Goal: Transaction & Acquisition: Book appointment/travel/reservation

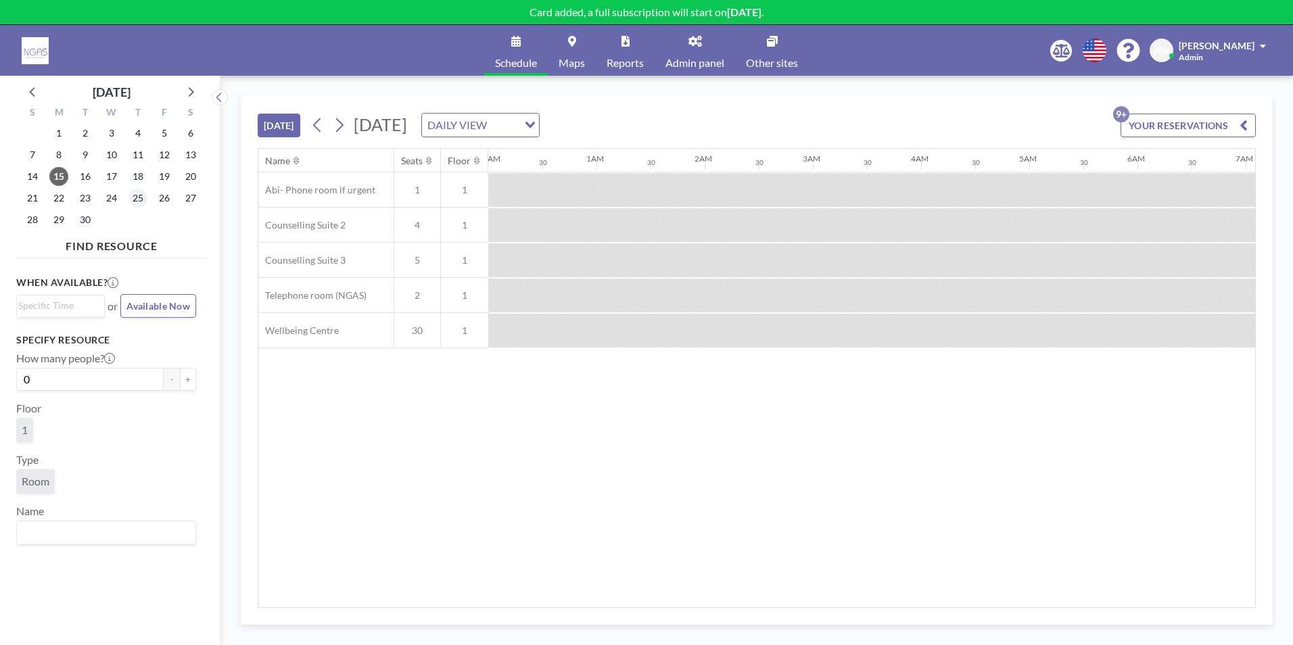
scroll to position [0, 1731]
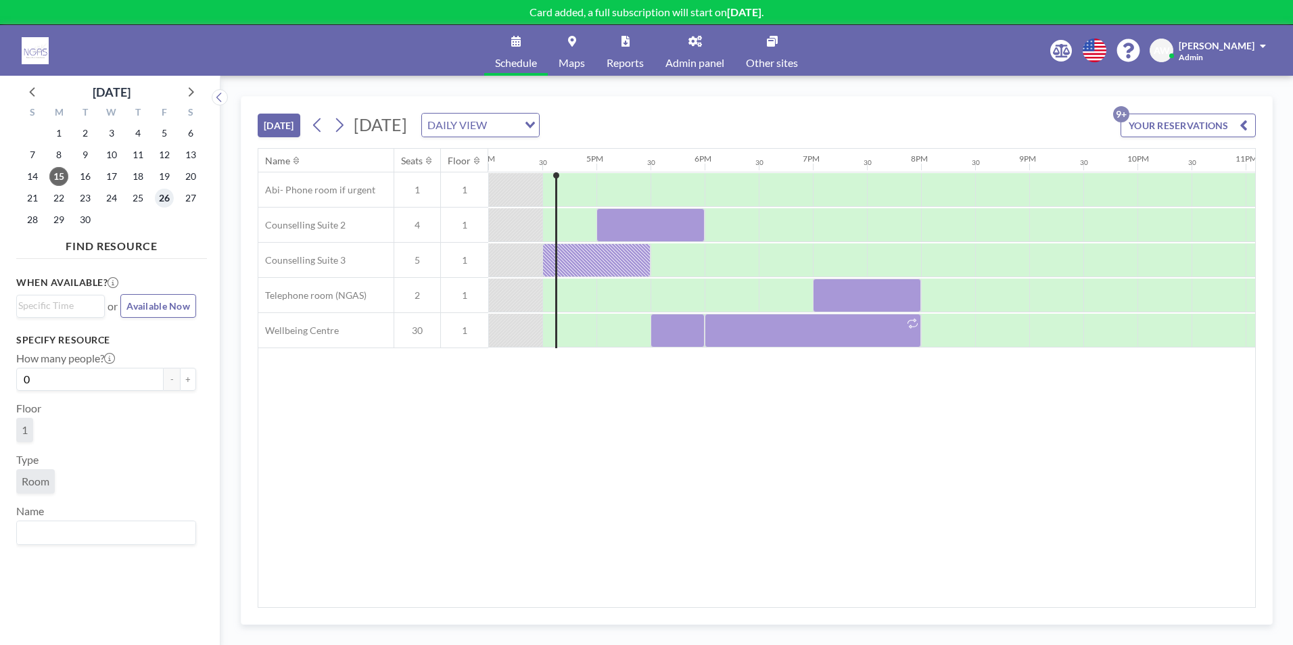
click at [164, 202] on span "26" at bounding box center [164, 198] width 19 height 19
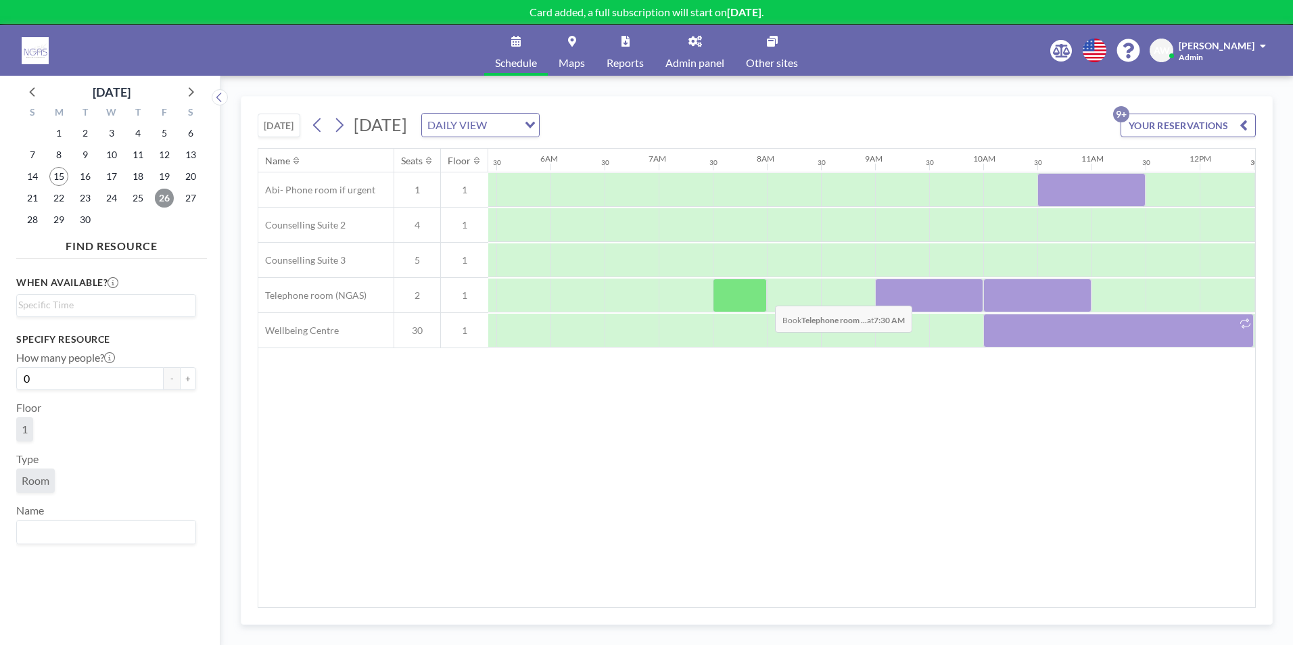
scroll to position [0, 811]
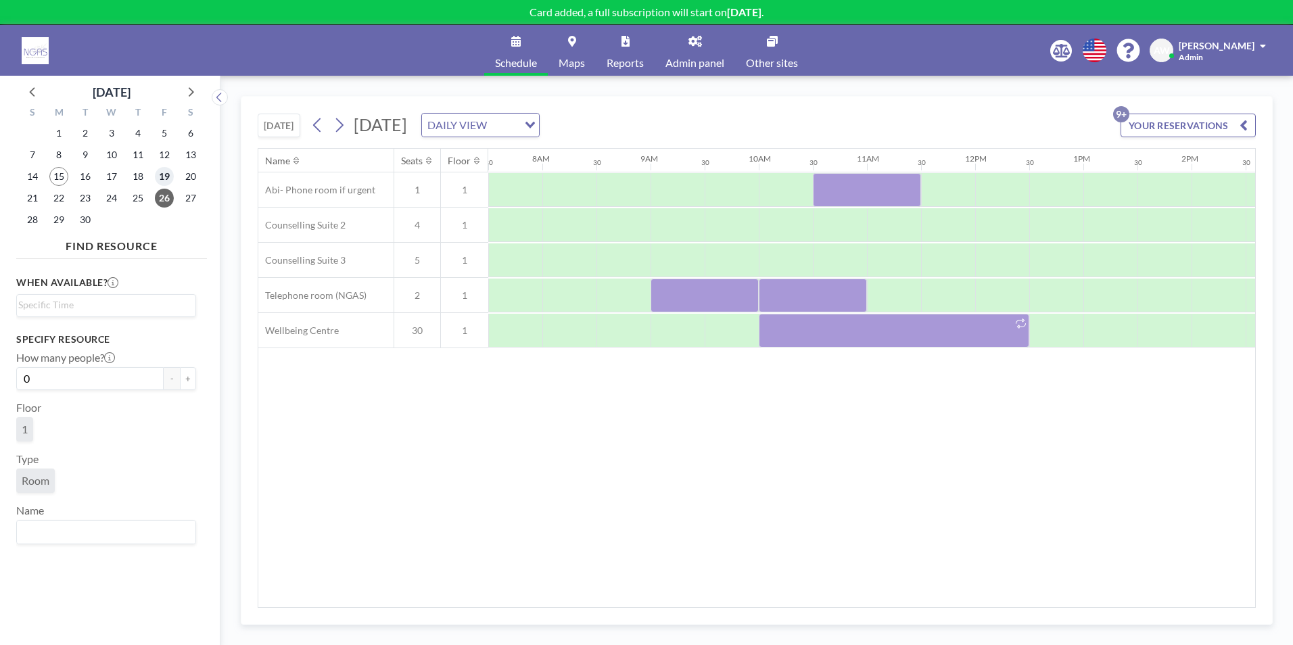
click at [165, 179] on span "19" at bounding box center [164, 176] width 19 height 19
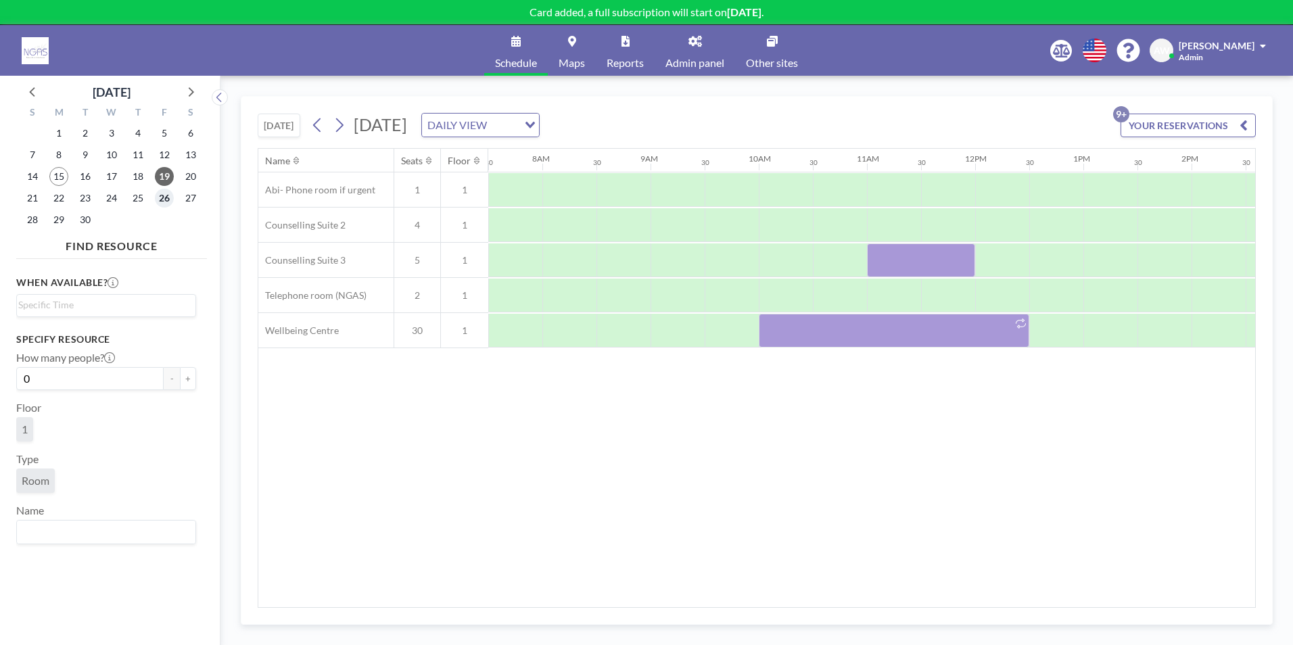
click at [166, 201] on span "26" at bounding box center [164, 198] width 19 height 19
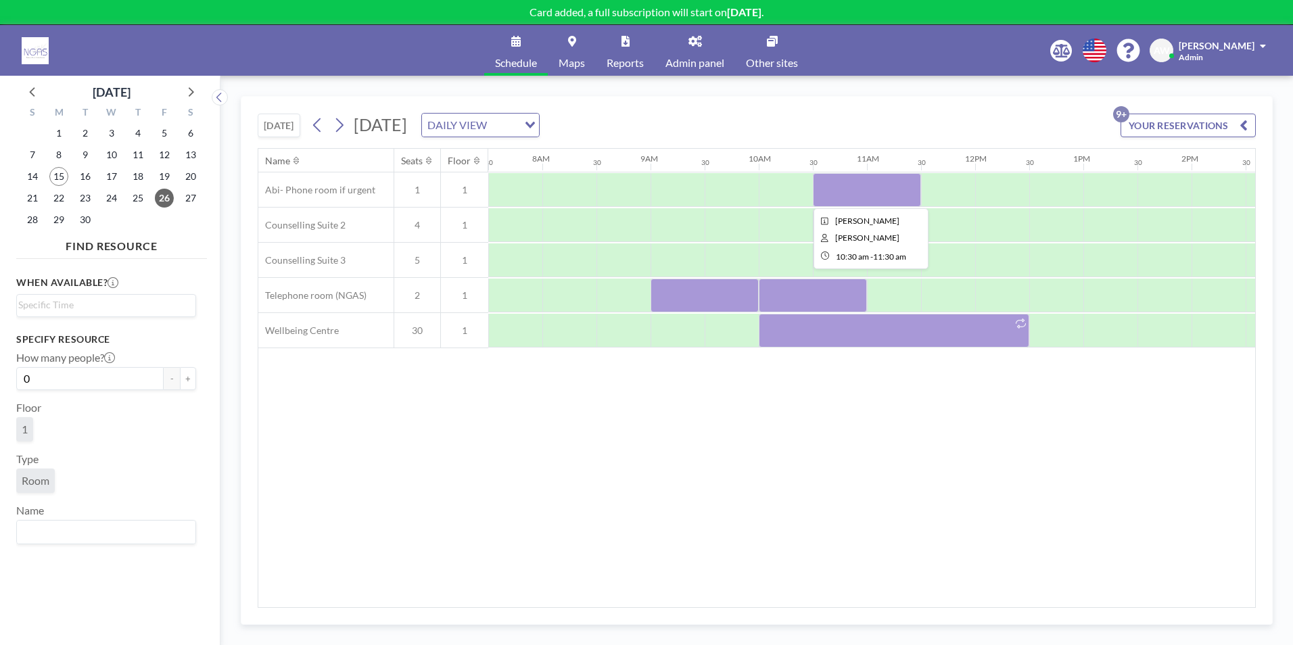
click at [860, 191] on div at bounding box center [867, 190] width 108 height 34
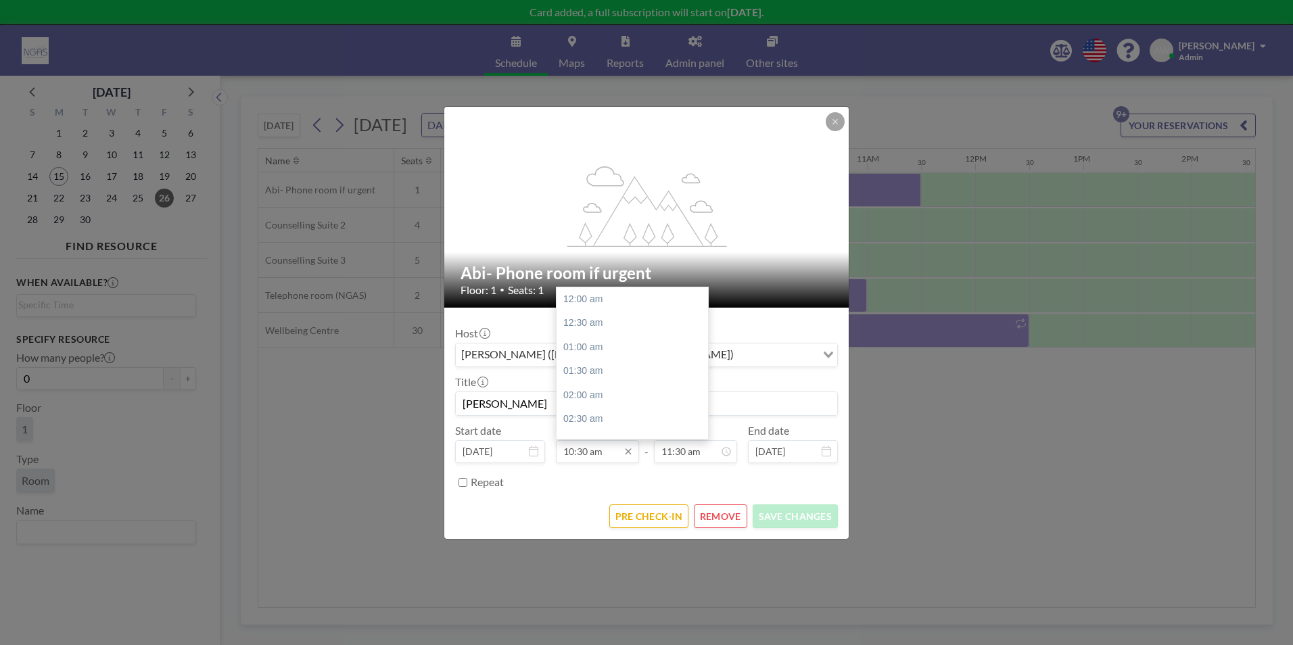
scroll to position [505, 0]
click at [597, 452] on input "10:30 am" at bounding box center [597, 451] width 83 height 23
click at [598, 333] on div "11:00 am" at bounding box center [636, 324] width 158 height 24
type input "11:00 am"
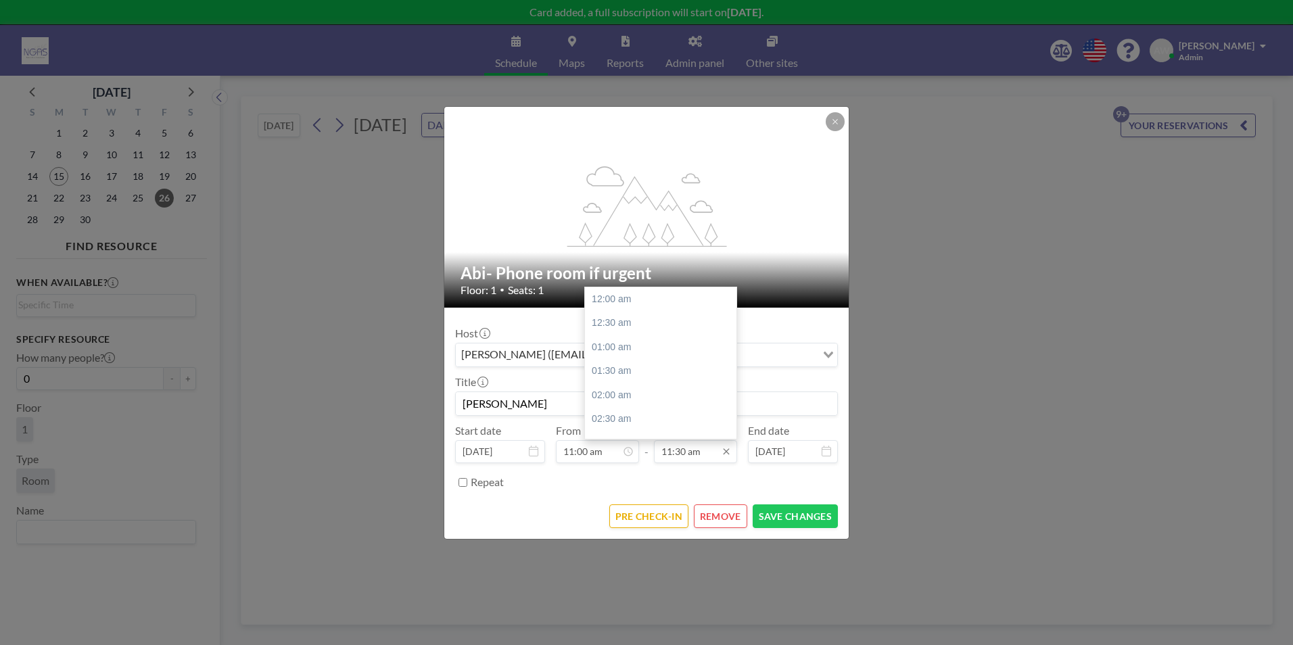
click at [670, 458] on input "11:30 am" at bounding box center [695, 451] width 83 height 23
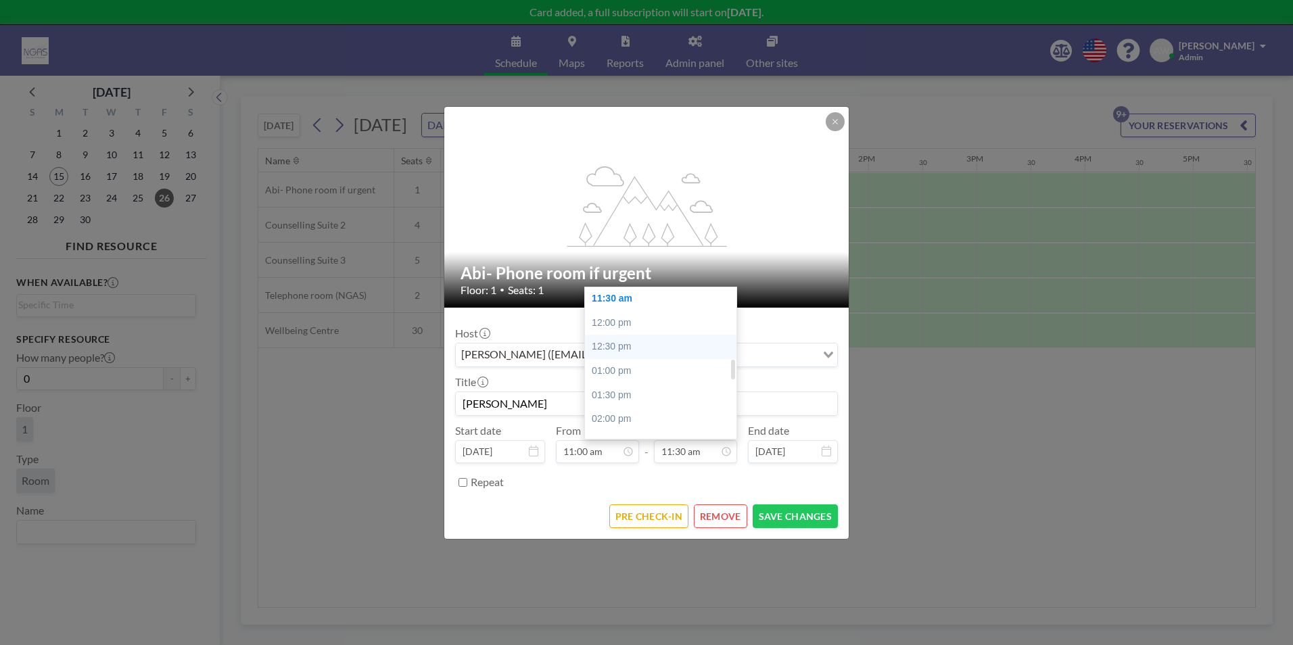
scroll to position [0, 1136]
click at [640, 330] on div "12:00 pm" at bounding box center [664, 323] width 158 height 24
type input "12:00 pm"
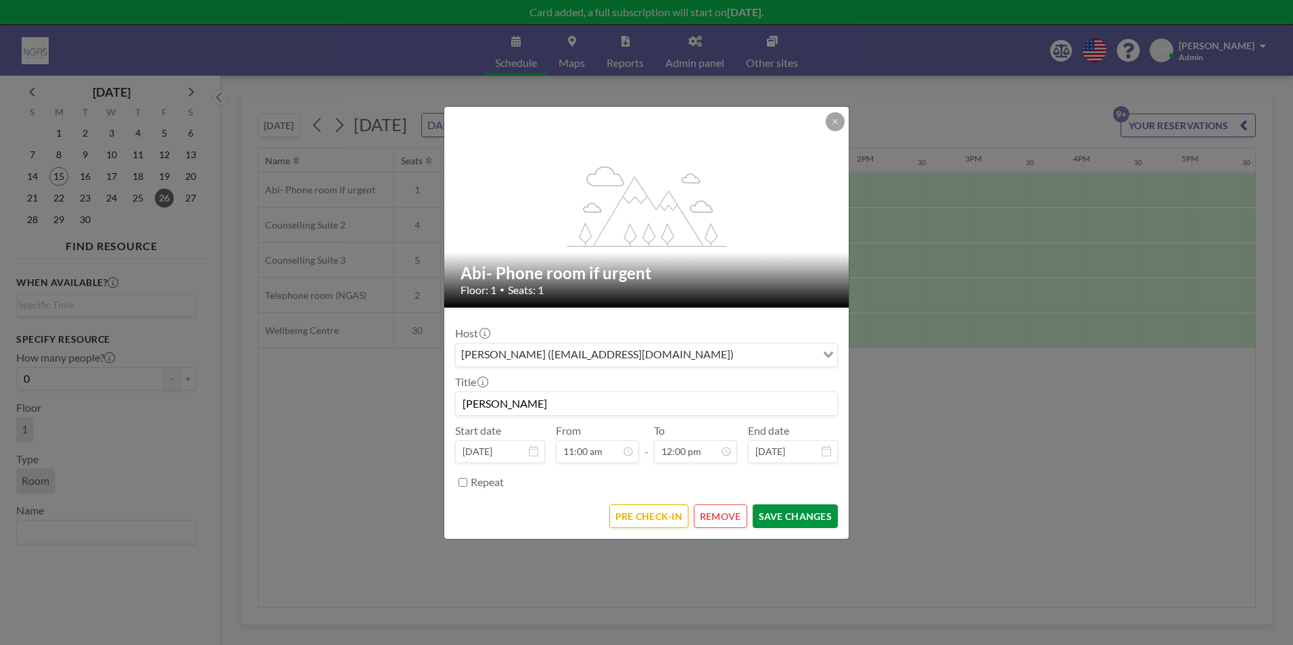
click at [822, 521] on button "SAVE CHANGES" at bounding box center [795, 516] width 85 height 24
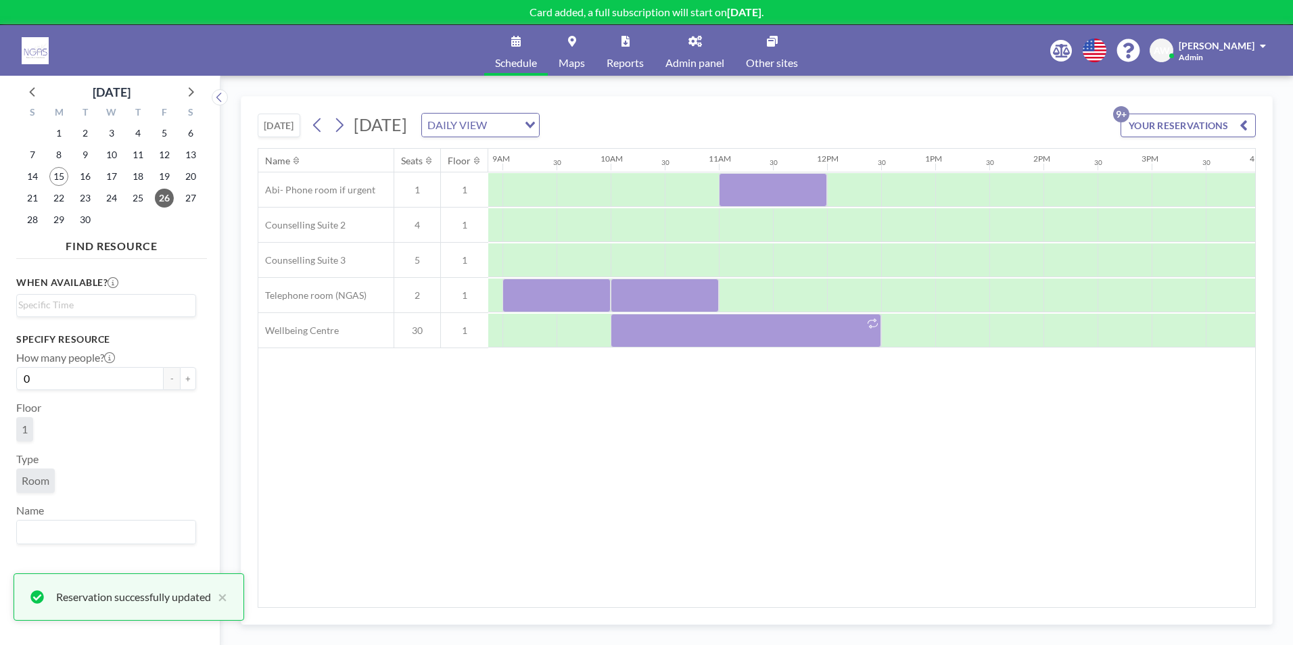
scroll to position [0, 815]
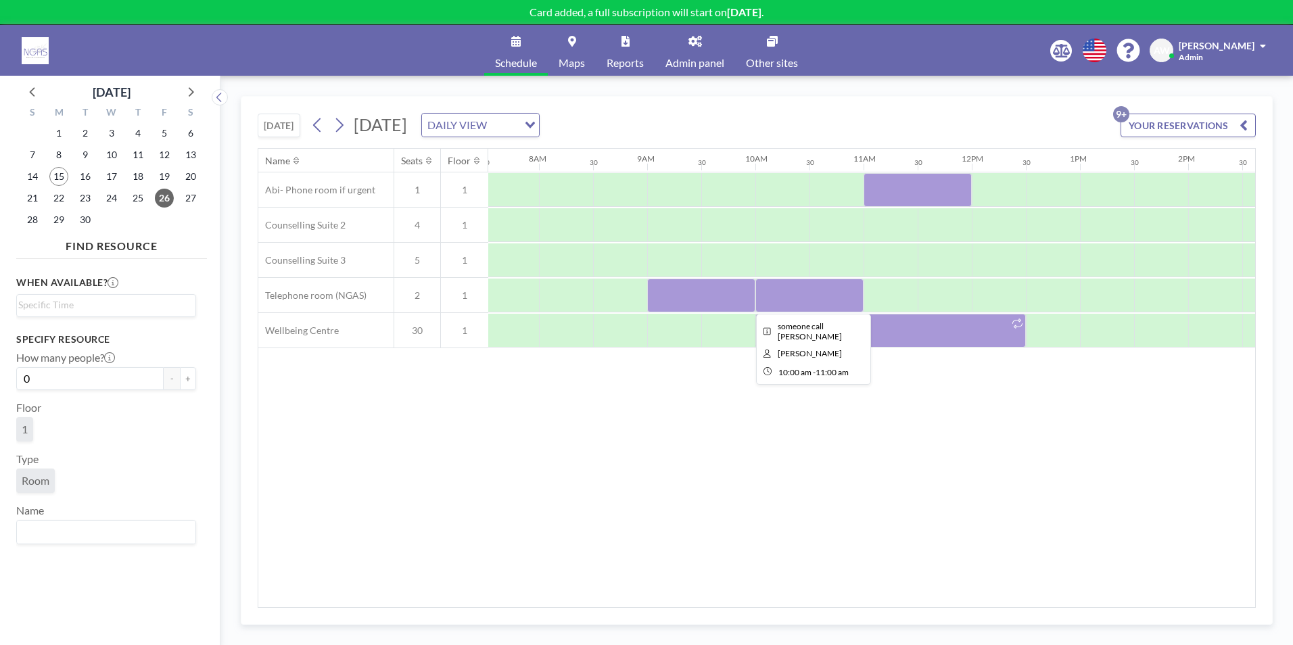
click at [858, 298] on div at bounding box center [809, 296] width 108 height 34
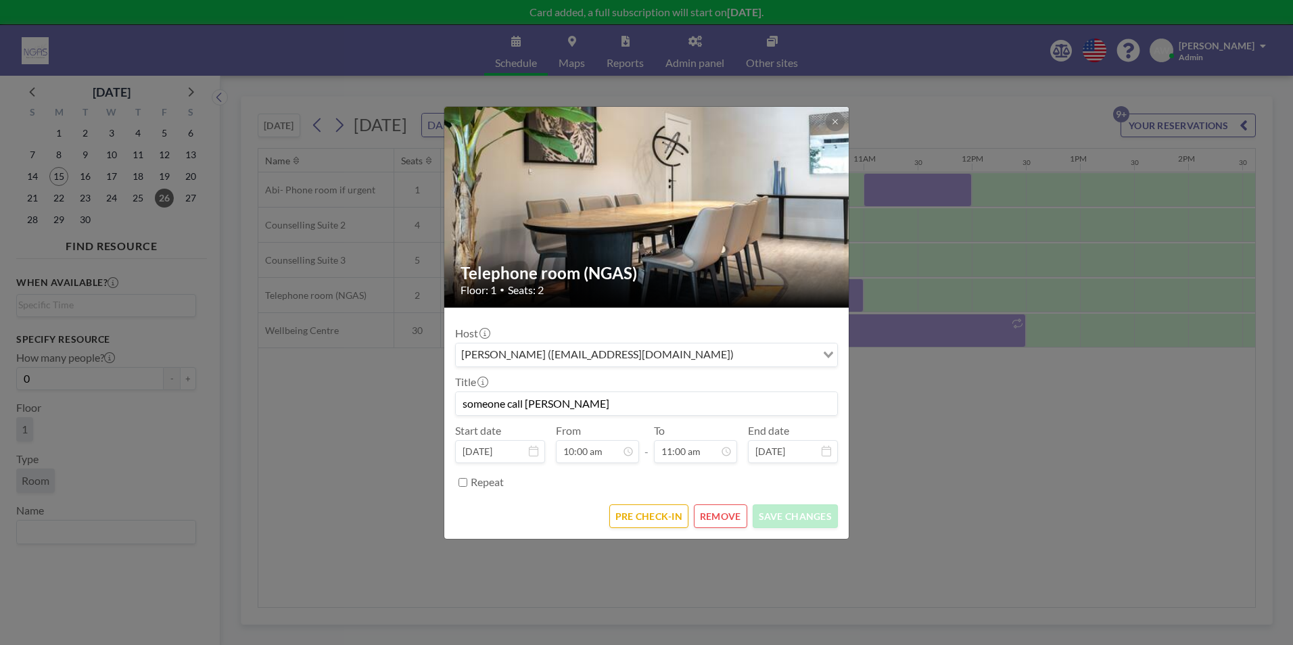
click at [711, 520] on button "REMOVE" at bounding box center [720, 516] width 53 height 24
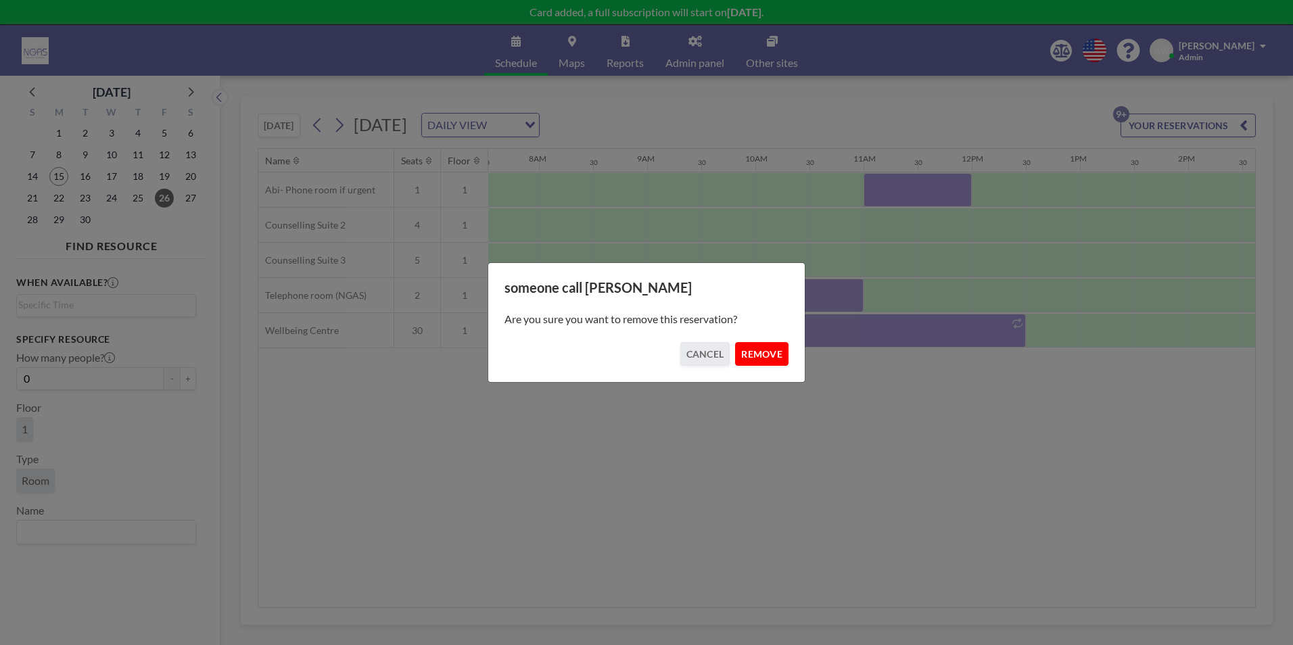
click at [777, 356] on button "REMOVE" at bounding box center [761, 354] width 53 height 24
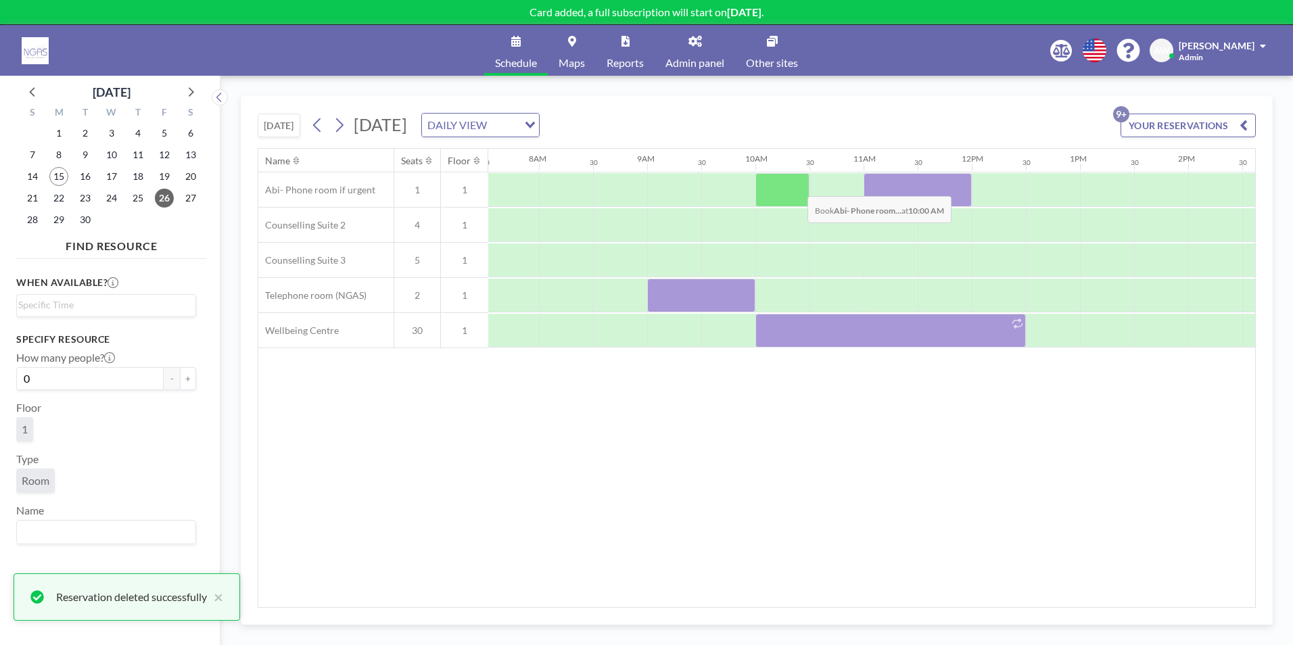
click at [797, 186] on div at bounding box center [782, 190] width 54 height 34
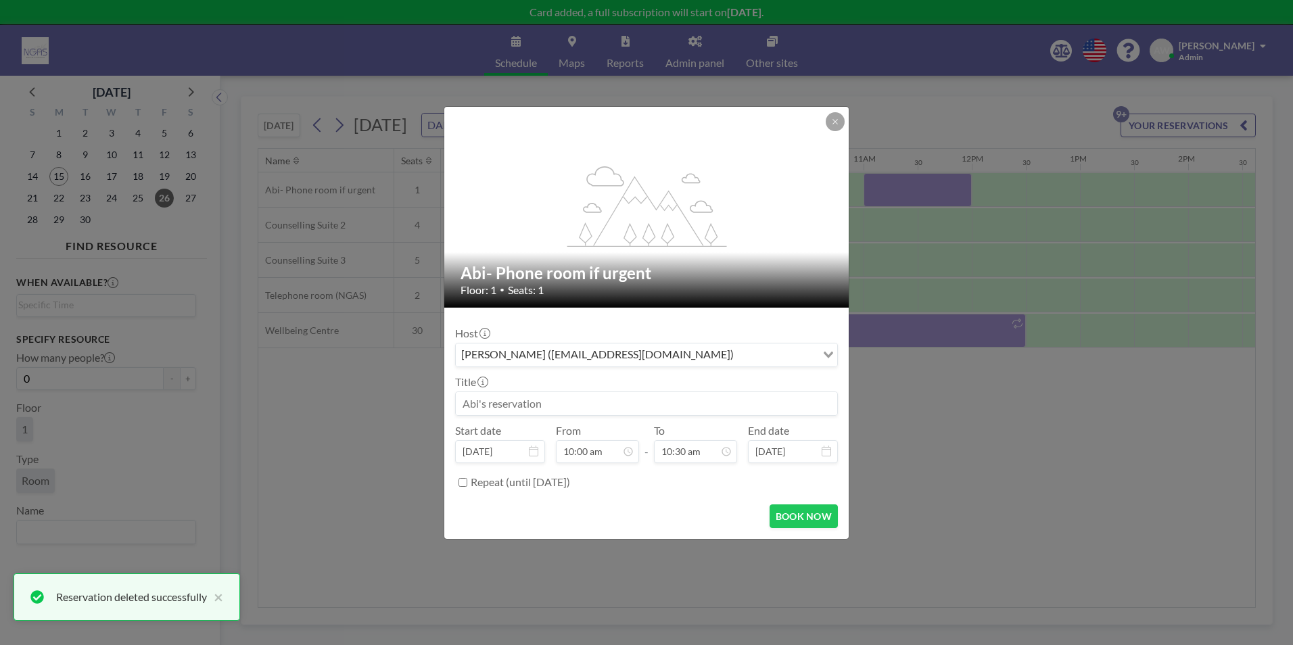
click at [538, 407] on input at bounding box center [646, 403] width 381 height 23
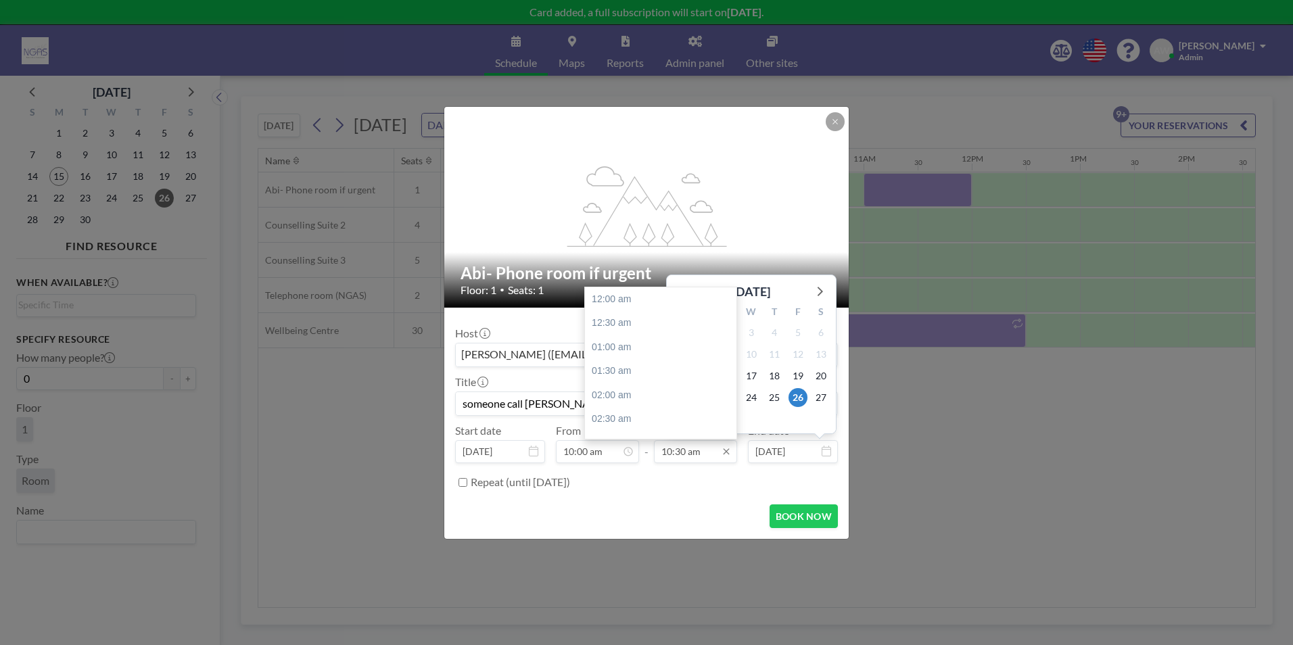
scroll to position [505, 0]
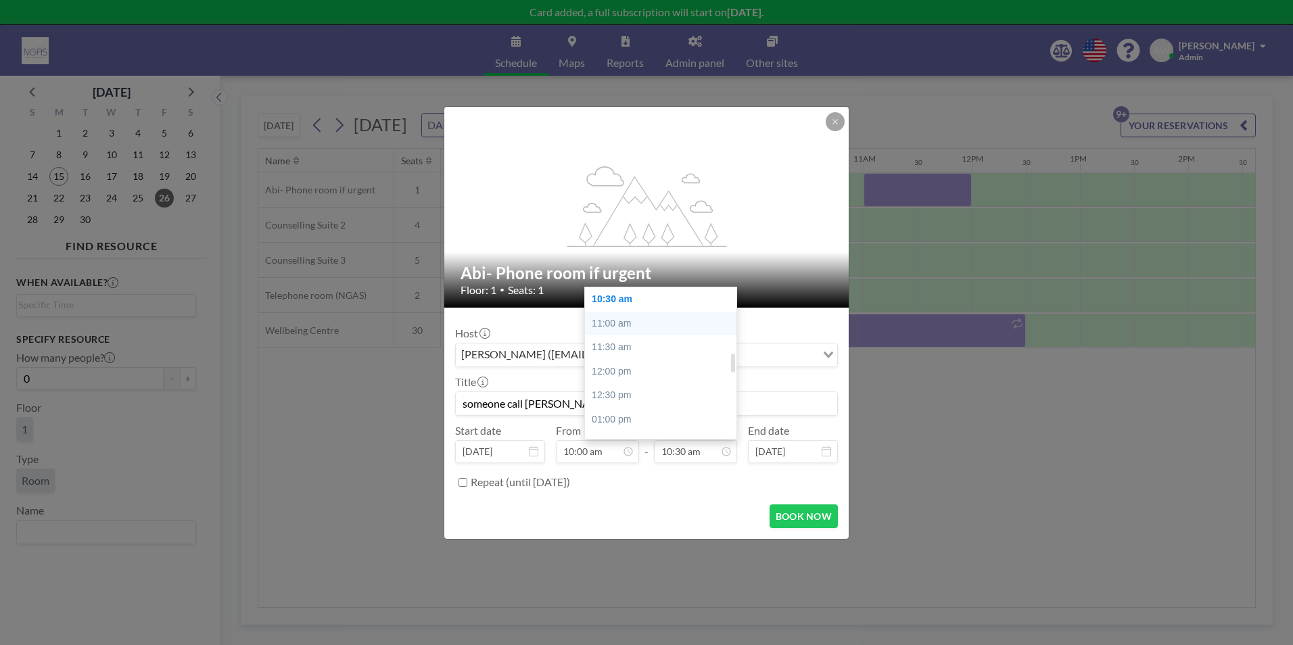
type input "someone call [PERSON_NAME]"
click at [681, 328] on div "11:00 am" at bounding box center [664, 324] width 158 height 24
type input "11:00 am"
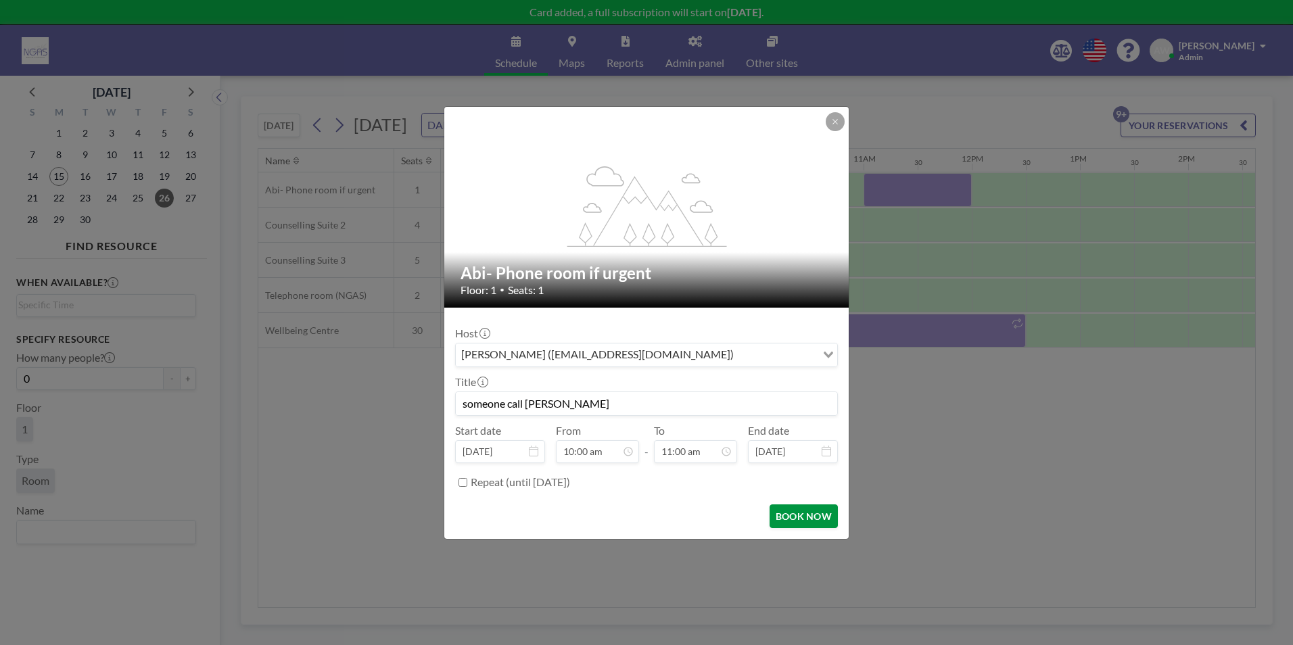
scroll to position [529, 0]
click at [812, 513] on button "BOOK NOW" at bounding box center [804, 516] width 68 height 24
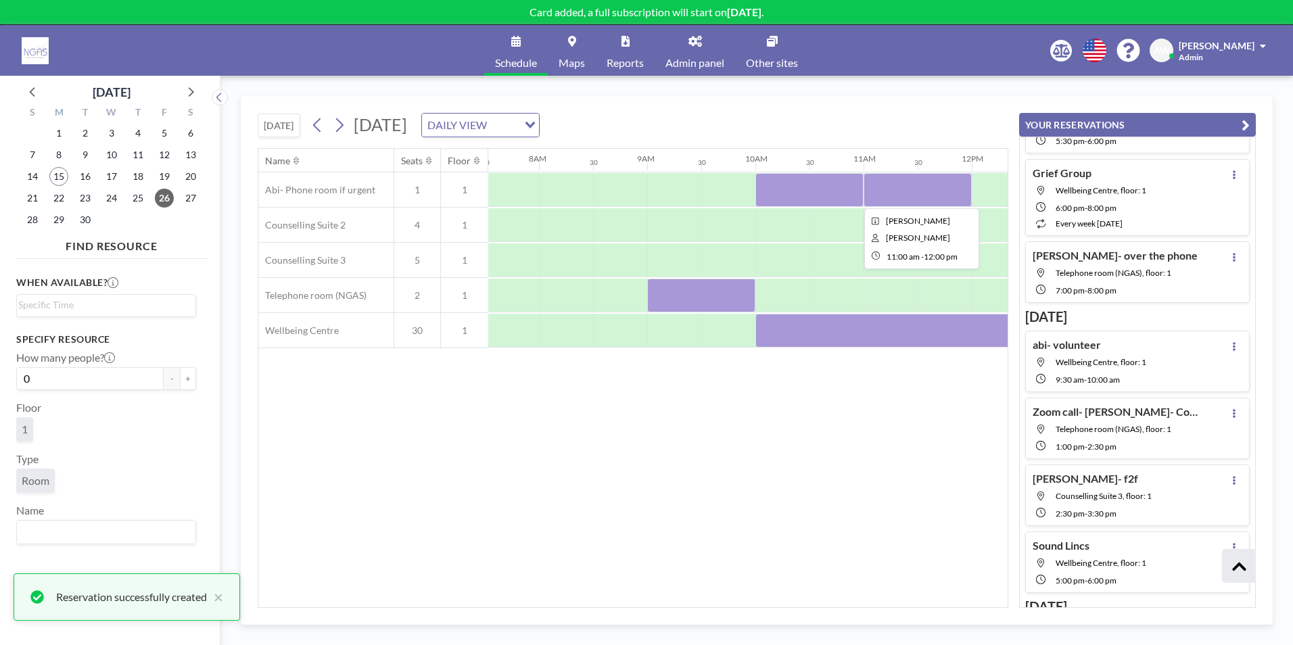
scroll to position [394, 0]
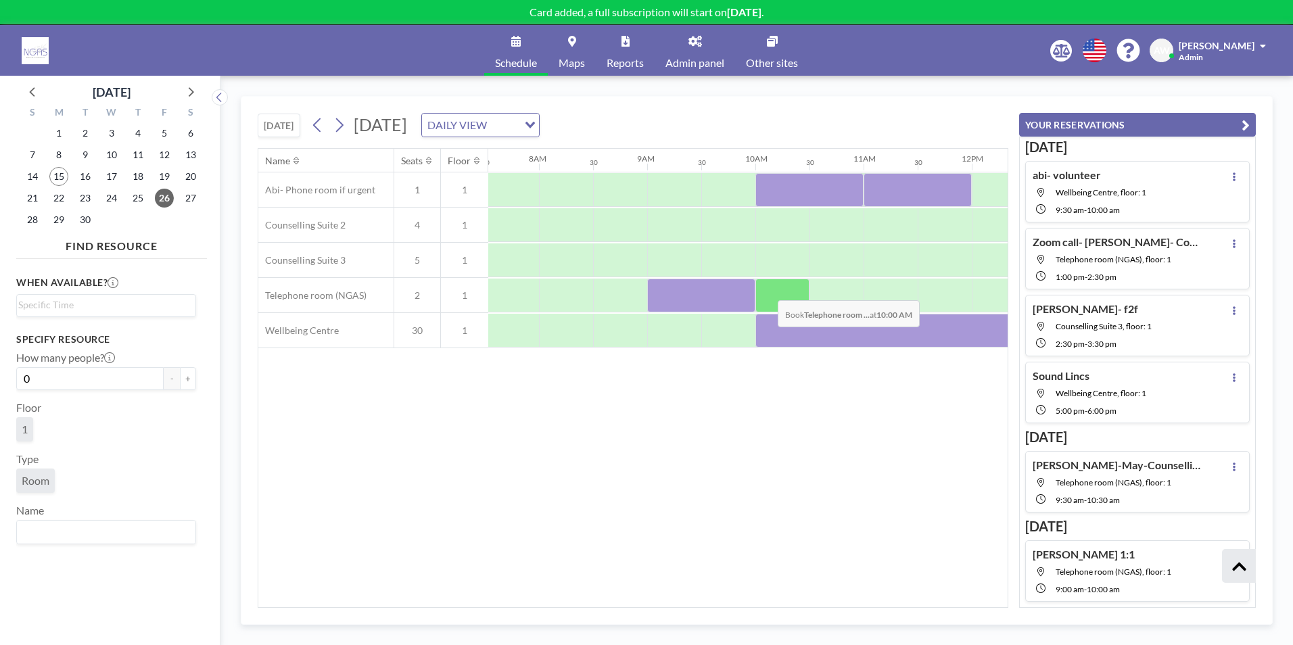
click at [767, 290] on div at bounding box center [782, 296] width 54 height 34
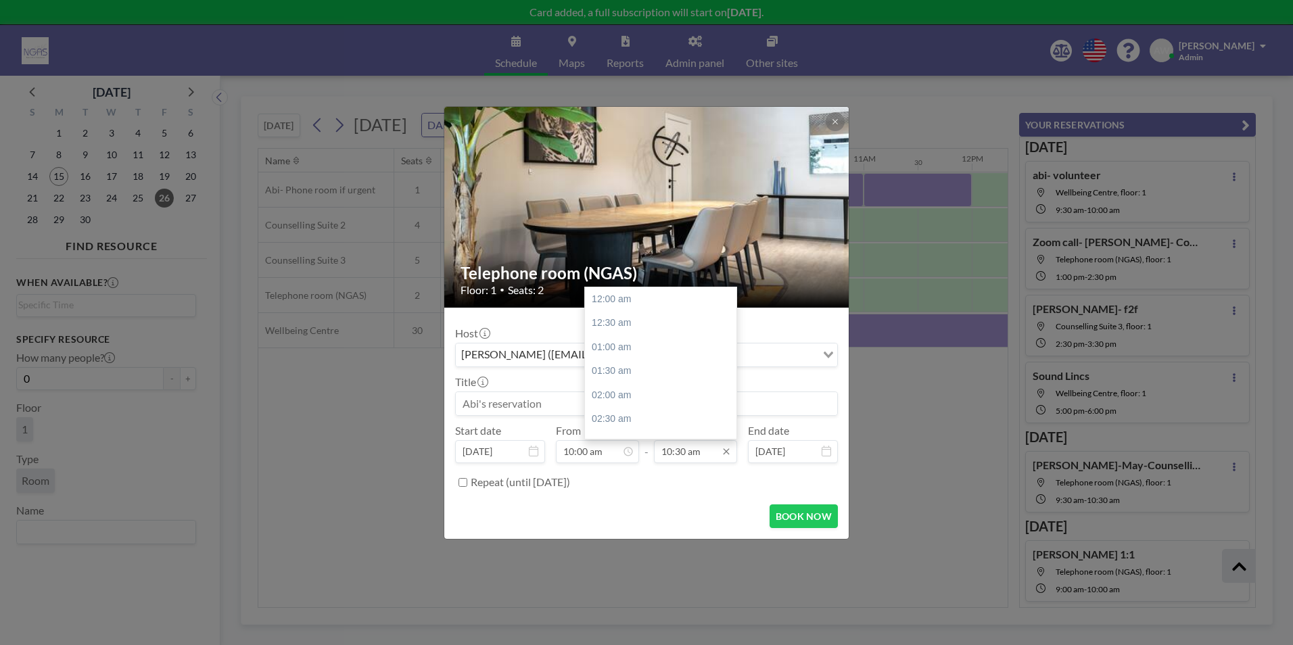
scroll to position [505, 0]
click at [669, 448] on input "10:30 am" at bounding box center [695, 451] width 83 height 23
click at [624, 331] on div "11:00 am" at bounding box center [664, 324] width 158 height 24
type input "11:00 am"
click at [562, 392] on input at bounding box center [646, 403] width 381 height 23
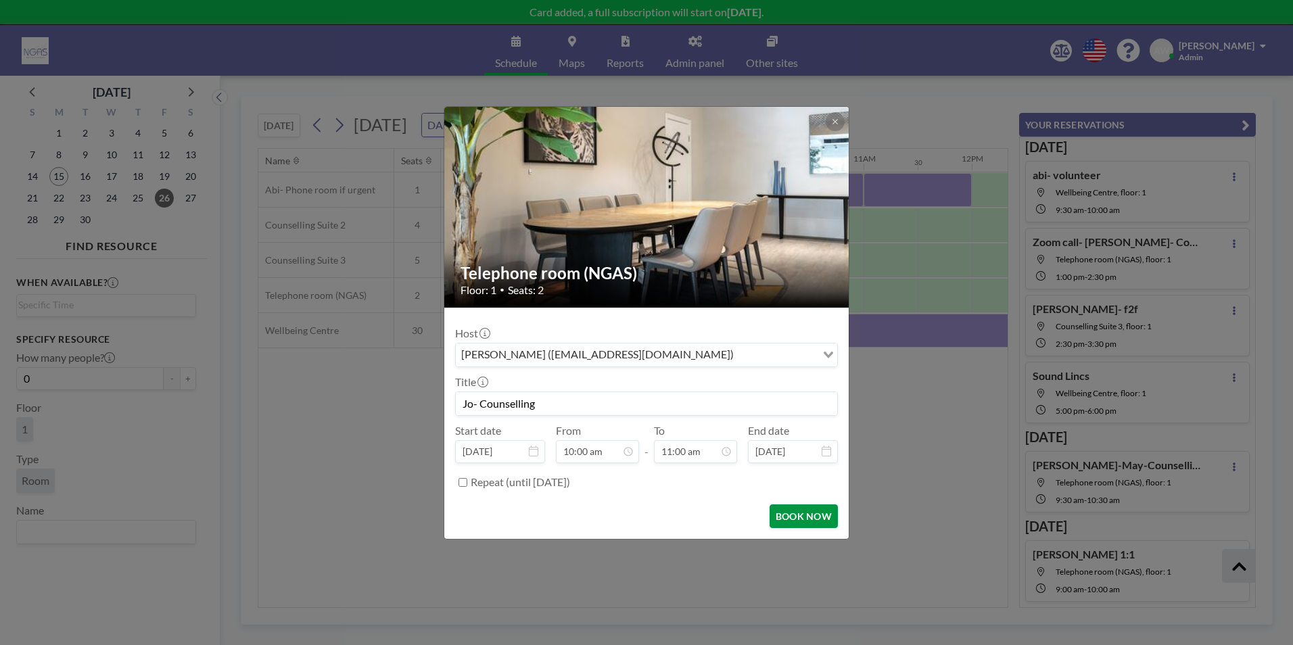
scroll to position [0, 0]
type input "Jo- Counselling"
click at [820, 515] on button "BOOK NOW" at bounding box center [804, 516] width 68 height 24
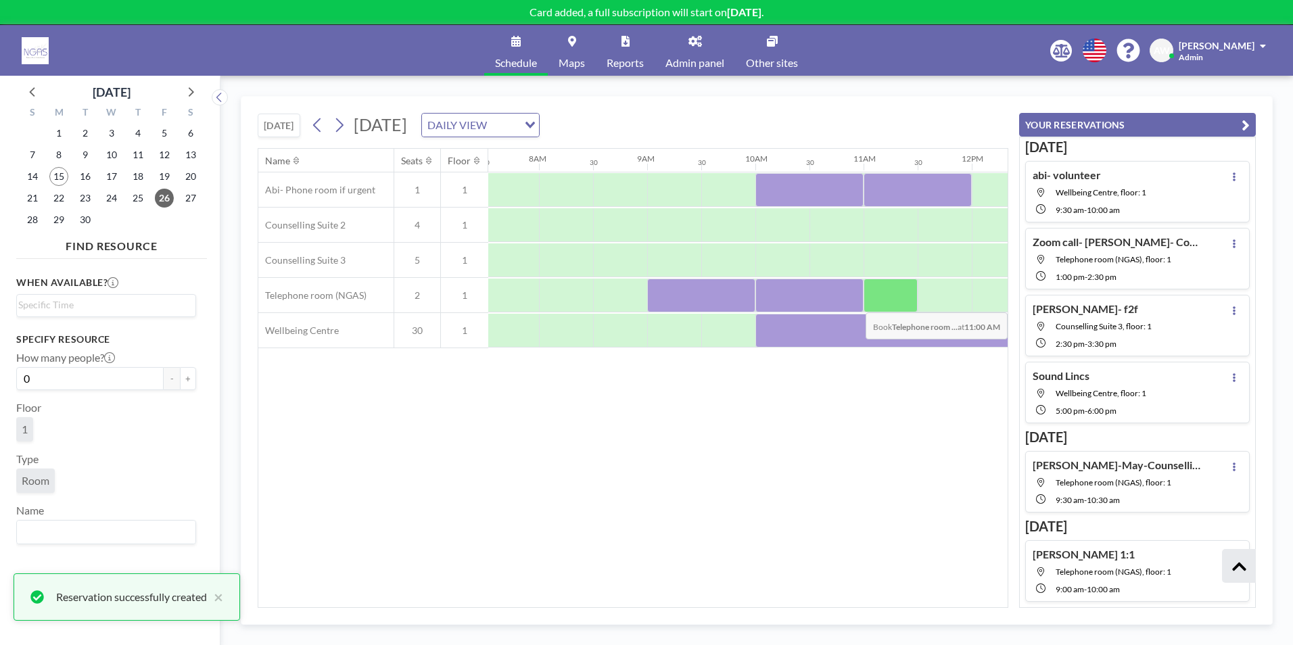
click at [904, 302] on div at bounding box center [891, 296] width 54 height 34
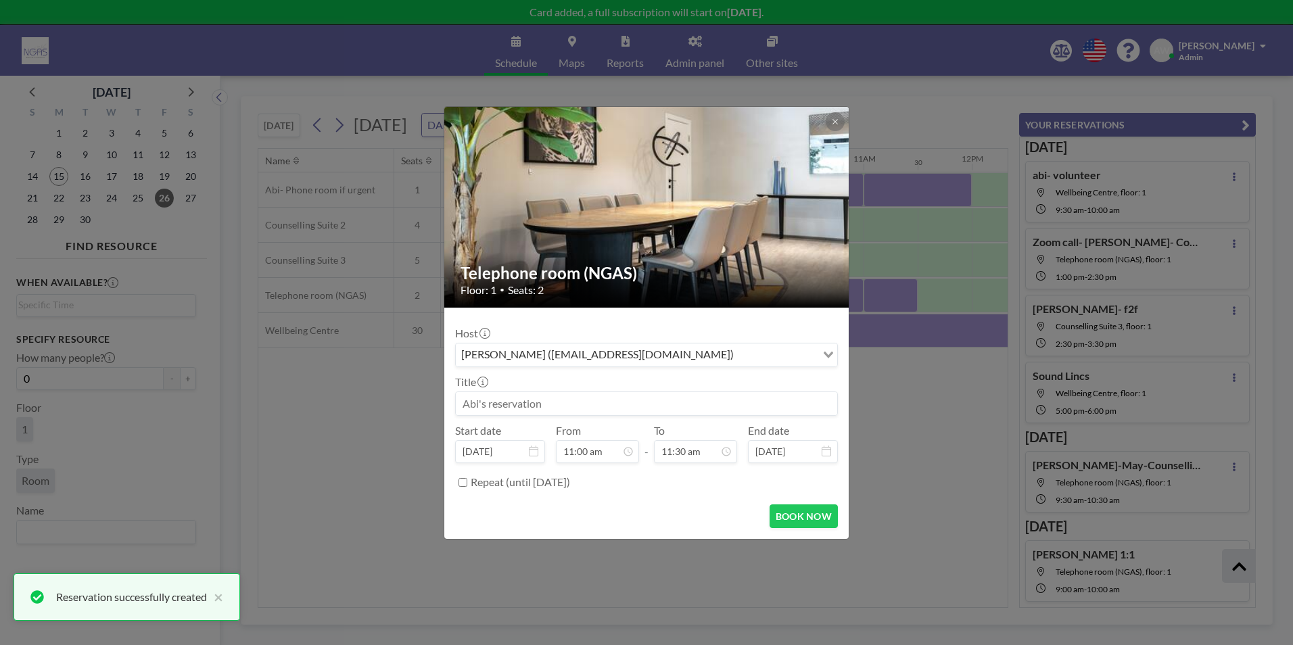
click at [586, 394] on input at bounding box center [646, 403] width 381 height 23
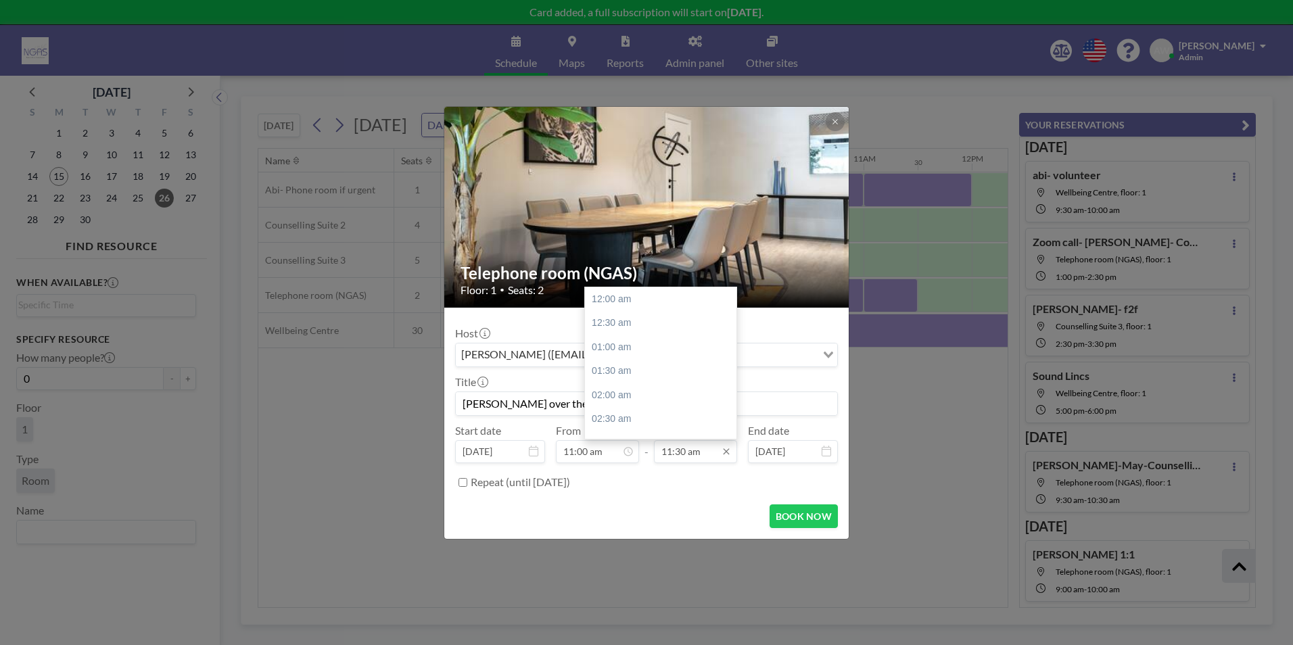
scroll to position [554, 0]
type input "[PERSON_NAME] over the phone"
click at [665, 318] on div "12:00 pm" at bounding box center [664, 323] width 158 height 24
type input "12:00 pm"
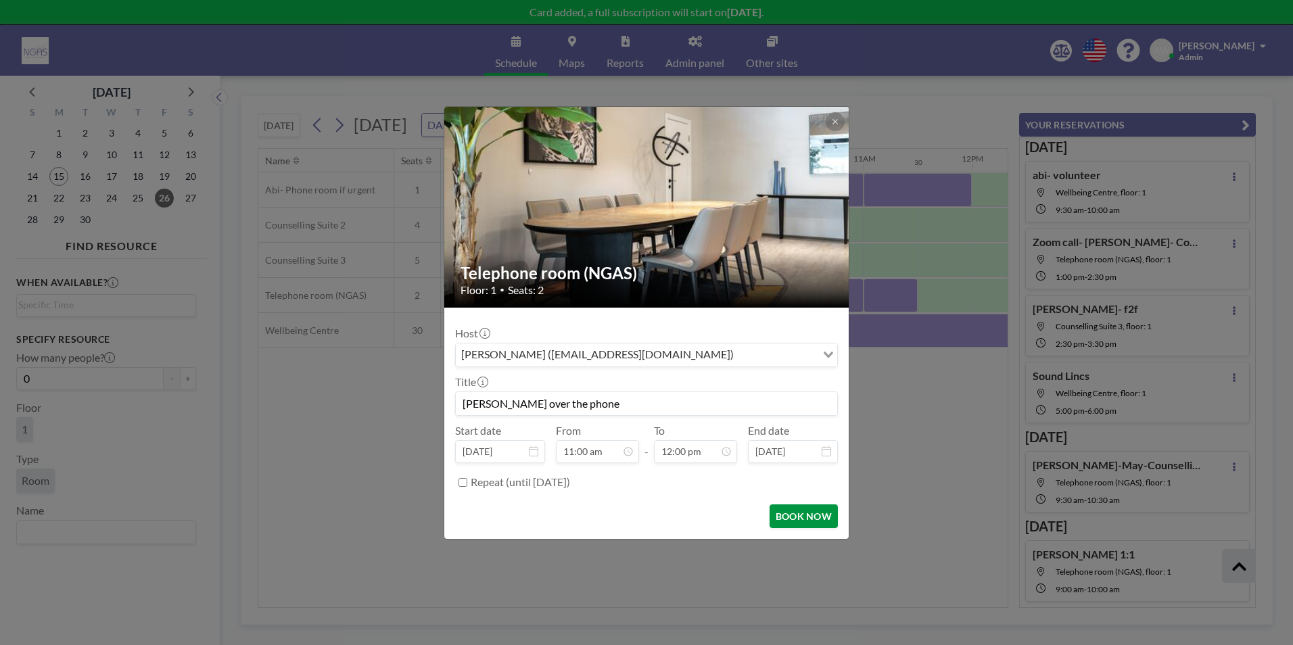
click at [813, 519] on button "BOOK NOW" at bounding box center [804, 516] width 68 height 24
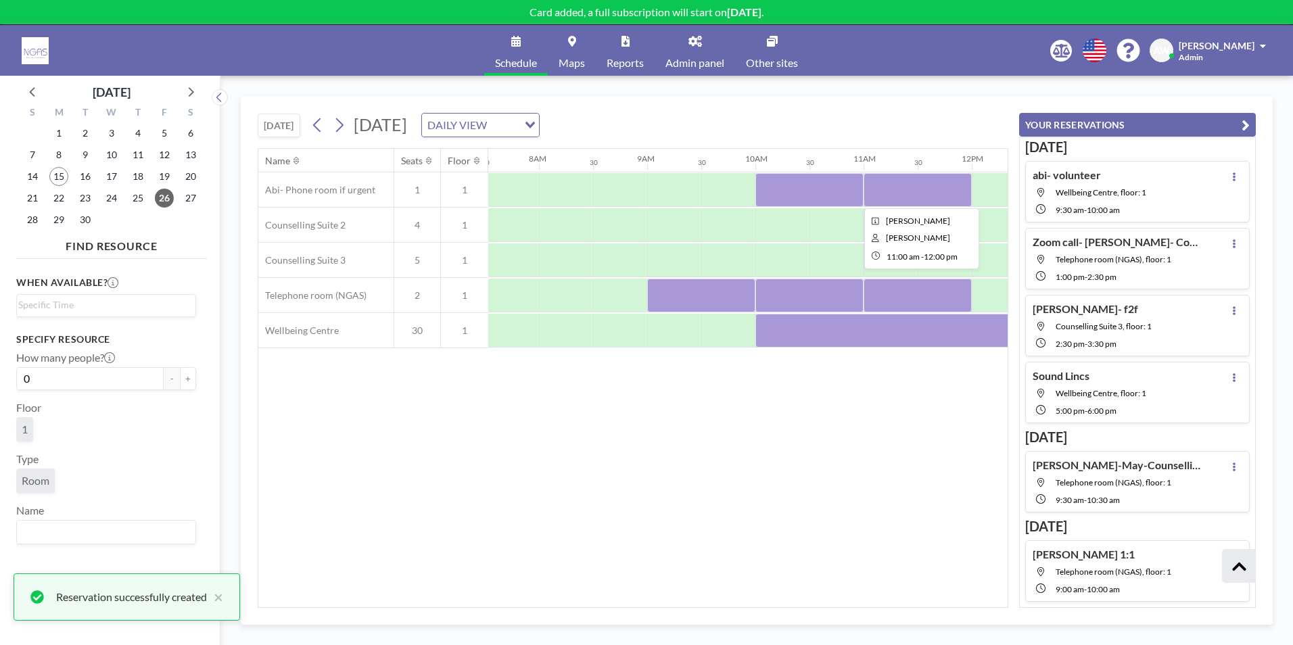
click at [895, 192] on div at bounding box center [918, 190] width 108 height 34
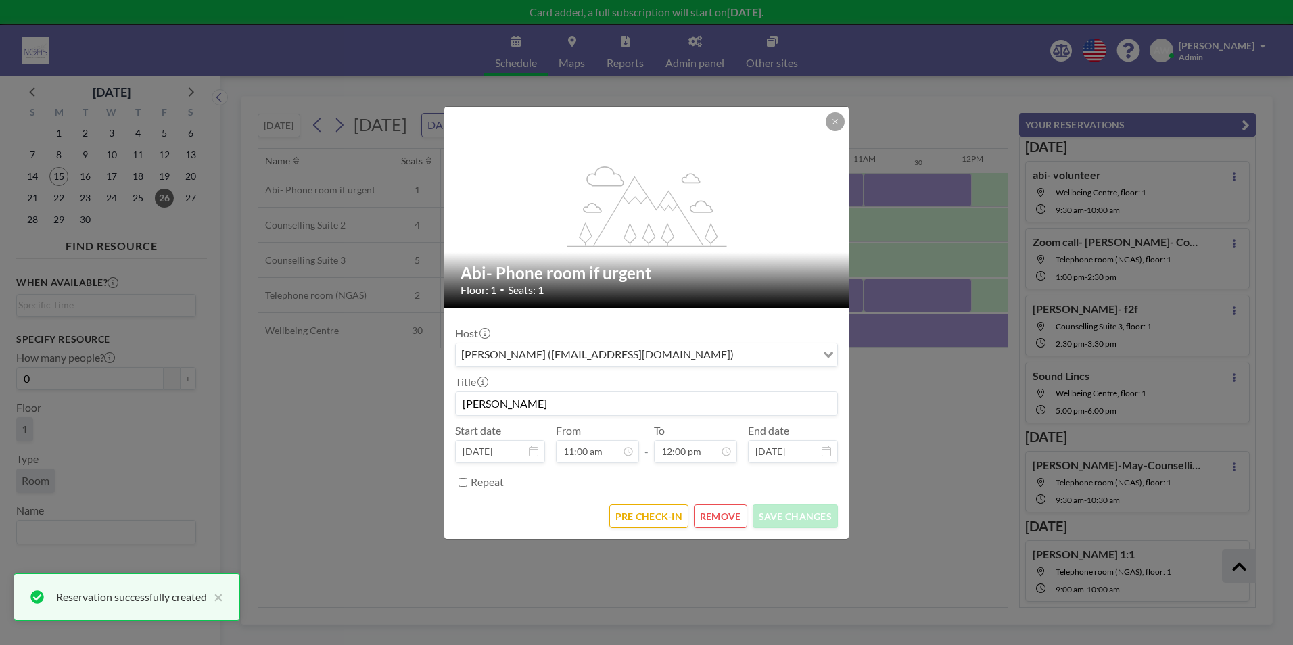
scroll to position [577, 0]
click at [728, 519] on button "REMOVE" at bounding box center [720, 516] width 53 height 24
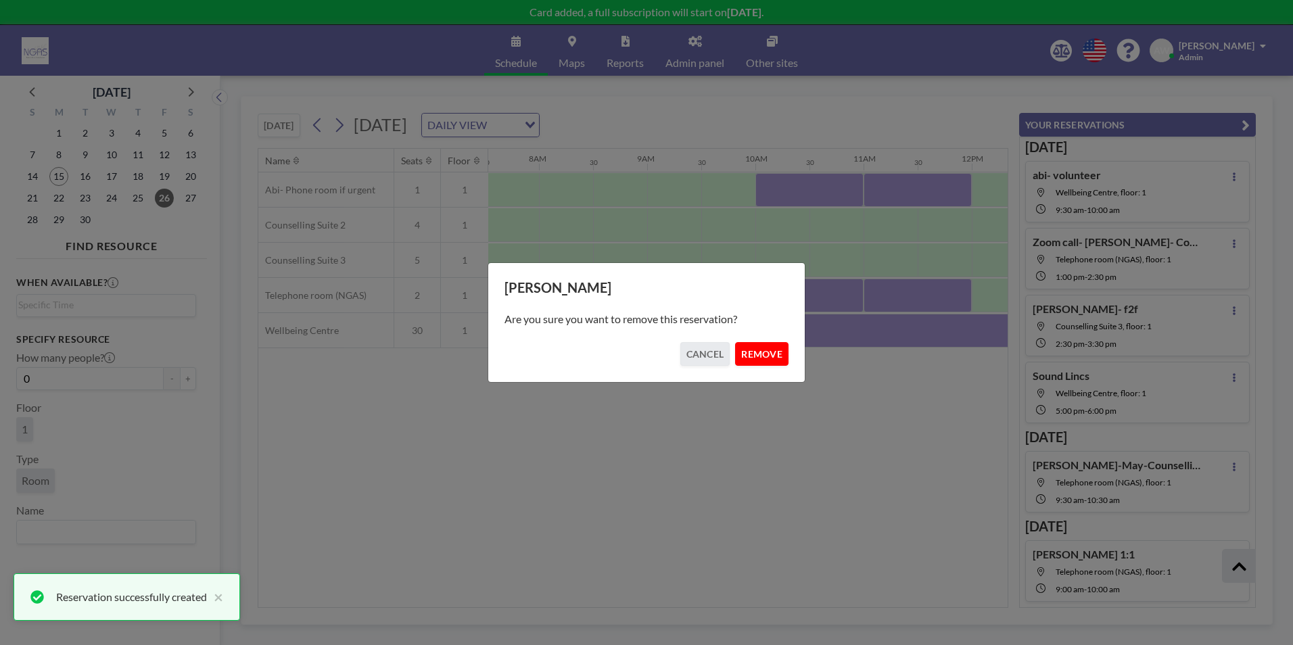
click at [772, 358] on button "REMOVE" at bounding box center [761, 354] width 53 height 24
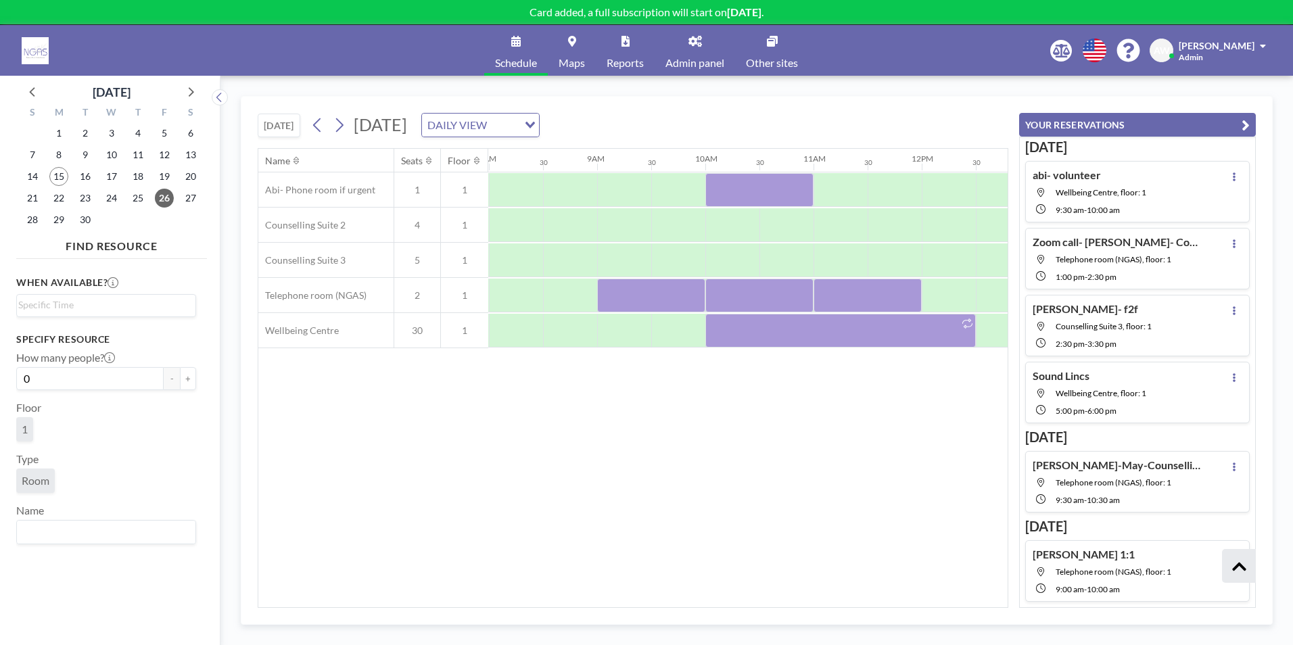
scroll to position [304, 0]
click at [58, 199] on span "22" at bounding box center [58, 198] width 19 height 19
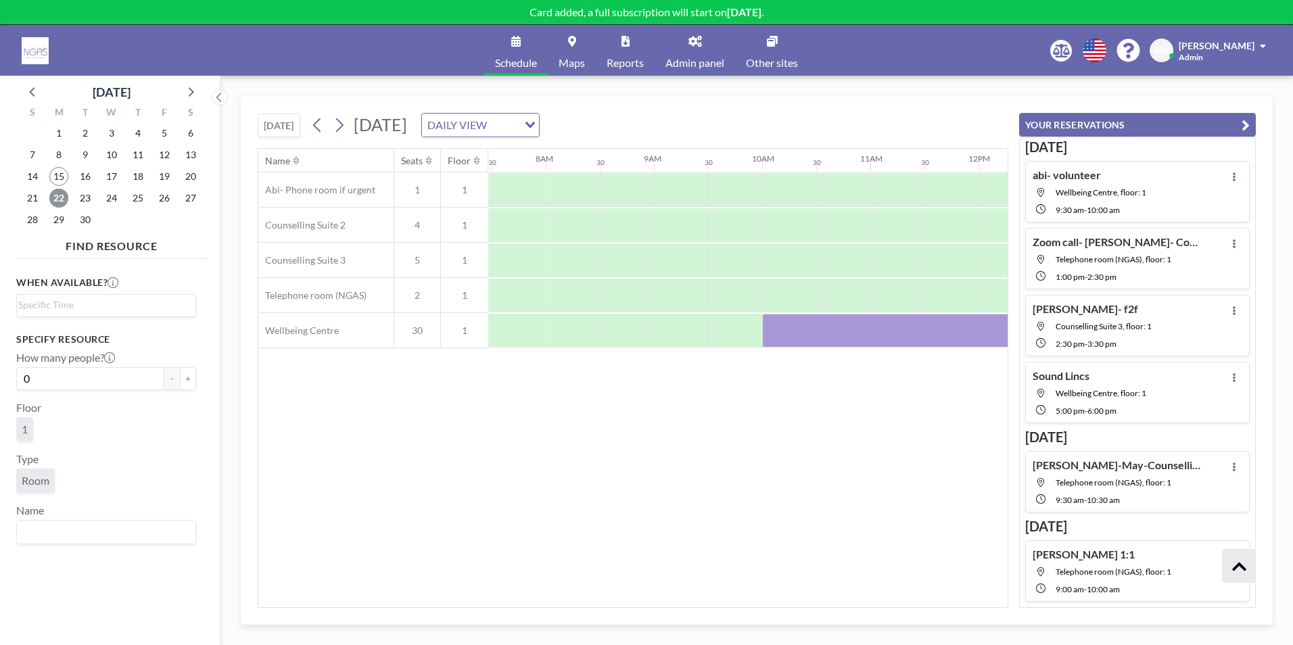
scroll to position [0, 811]
click at [564, 595] on div "Name Seats Floor 12AM 30 1AM 30 2AM 30 3AM 30 4AM 30 5AM 30 6AM 30 7AM 30 8AM 3…" at bounding box center [632, 378] width 749 height 458
drag, startPoint x: 566, startPoint y: 599, endPoint x: 661, endPoint y: 592, distance: 95.6
click at [661, 592] on div "Name Seats Floor 12AM 30 1AM 30 2AM 30 3AM 30 4AM 30 5AM 30 6AM 30 7AM 30 8AM 3…" at bounding box center [632, 378] width 749 height 458
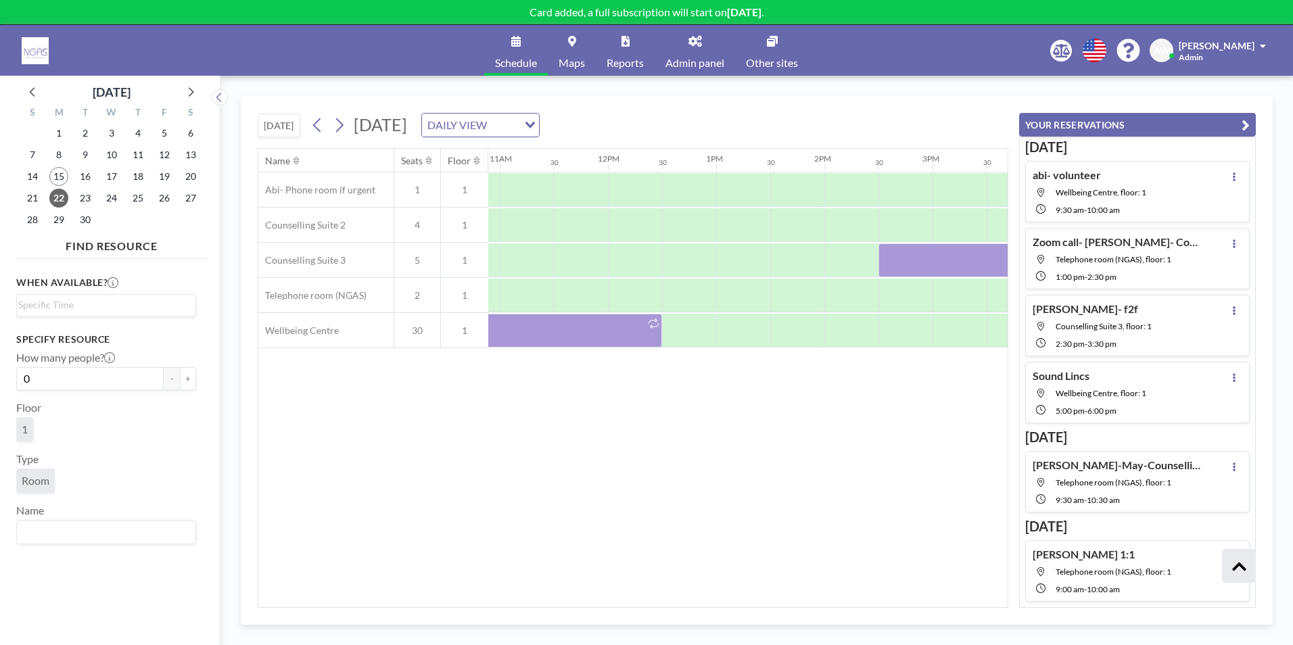
scroll to position [0, 1177]
